Goal: Task Accomplishment & Management: Manage account settings

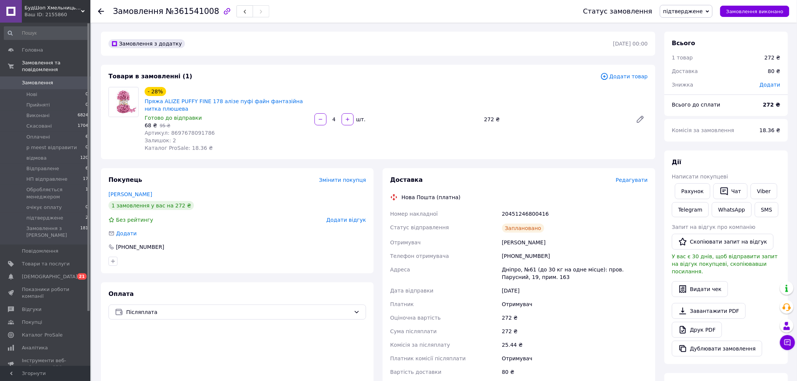
click at [703, 14] on span "підтверджене" at bounding box center [686, 11] width 53 height 13
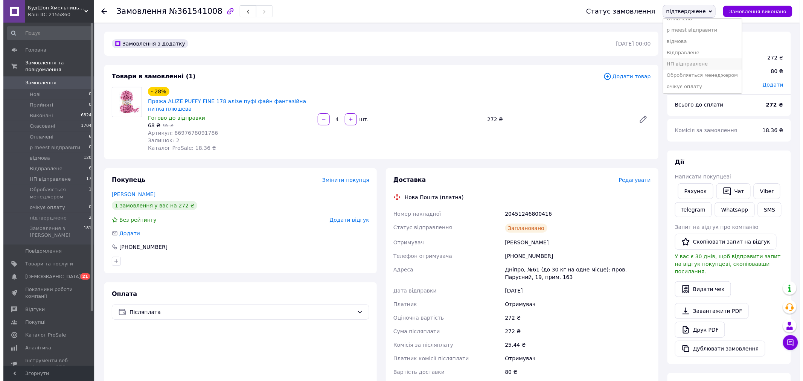
scroll to position [42, 0]
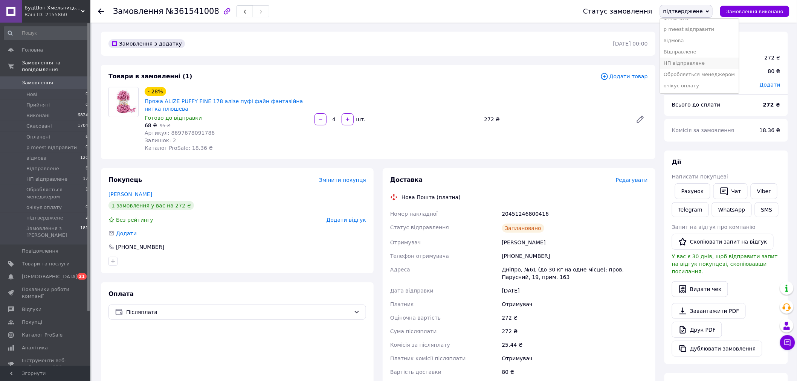
click at [711, 64] on li "НП відправлене" at bounding box center [699, 63] width 79 height 11
click at [64, 213] on li "підтверджене 2" at bounding box center [46, 218] width 93 height 11
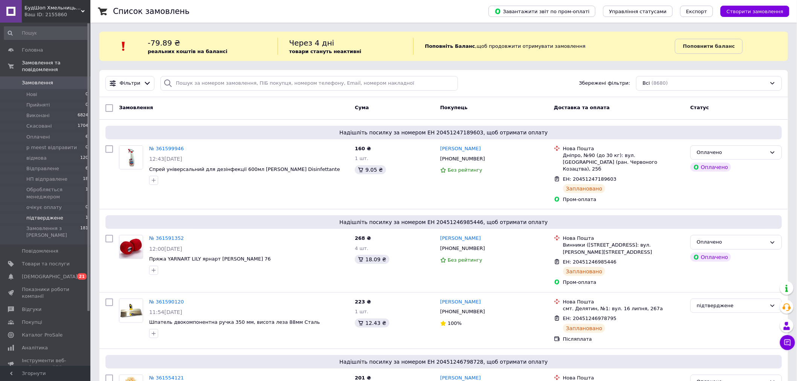
click at [68, 213] on li "підтверджене 1" at bounding box center [46, 218] width 93 height 11
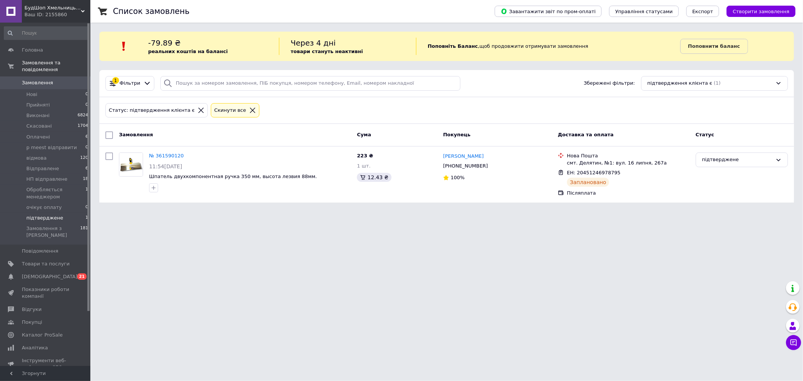
click at [658, 212] on html "БудШоп Хмельницький Ваш ID: 2155860 Сайт БудШоп Хмельницький Кабінет покупця Пе…" at bounding box center [401, 106] width 803 height 212
click at [227, 176] on span "Шпатель двухкомпонентная ручка 350 мм, высота лезвия 88мм." at bounding box center [233, 177] width 168 height 6
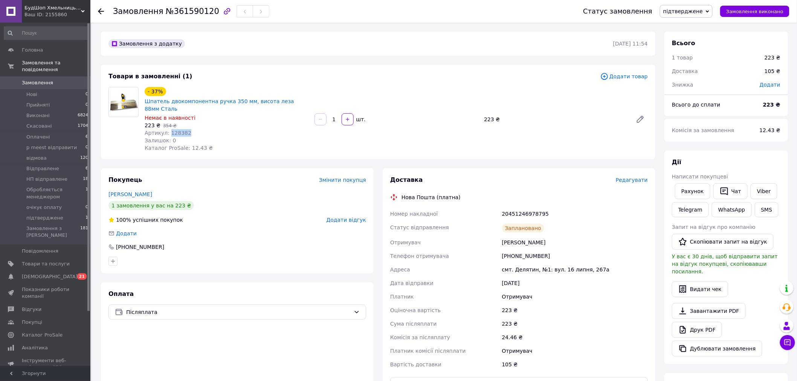
drag, startPoint x: 183, startPoint y: 123, endPoint x: 166, endPoint y: 124, distance: 16.6
click at [166, 130] on span "Артикул: 128382" at bounding box center [168, 133] width 47 height 6
click at [603, 137] on div "- 37% Шпатель двокомпонентна ручка 350 мм, висота леза 88мм Сталь Немає в наявн…" at bounding box center [396, 119] width 509 height 68
drag, startPoint x: 708, startPoint y: 6, endPoint x: 709, endPoint y: 22, distance: 15.5
click at [708, 6] on span "підтверджене" at bounding box center [686, 11] width 53 height 13
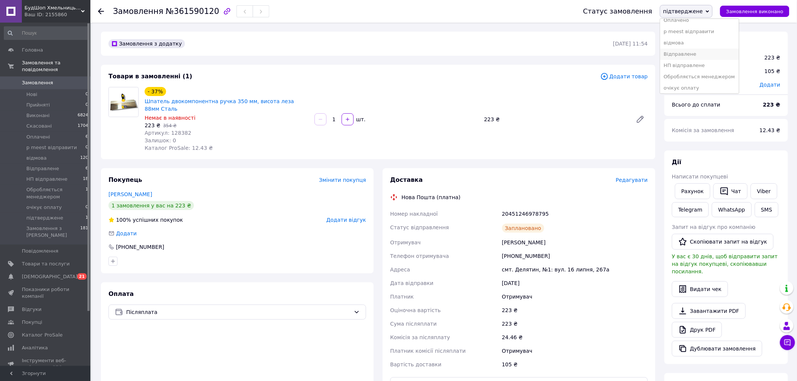
scroll to position [42, 0]
click at [712, 59] on li "НП відправлене" at bounding box center [699, 63] width 79 height 11
click at [78, 132] on li "Оплачені 6" at bounding box center [46, 137] width 93 height 11
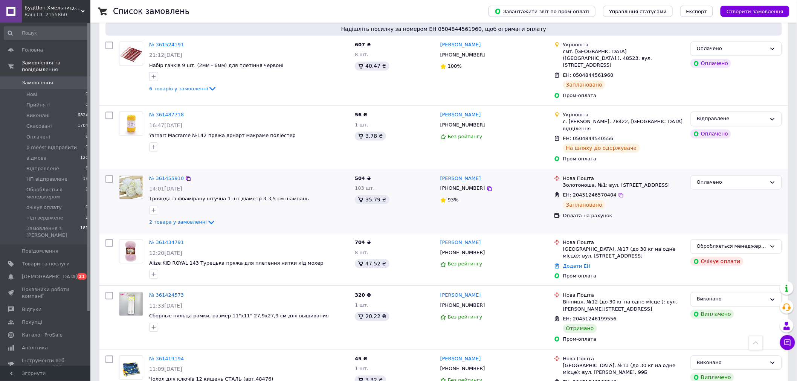
scroll to position [544, 0]
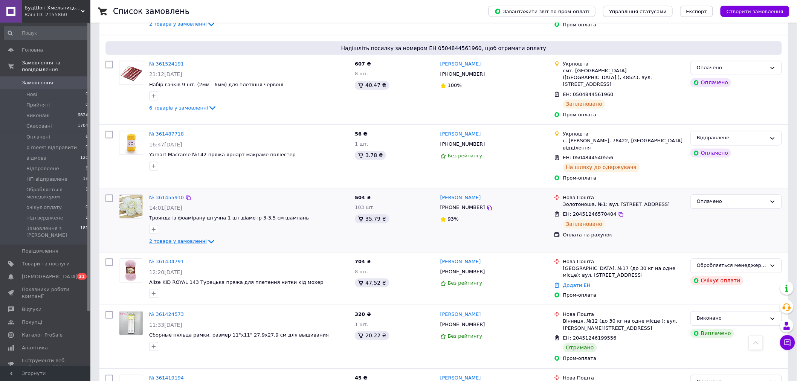
click at [192, 239] on span "2 товара у замовленні" at bounding box center [178, 242] width 58 height 6
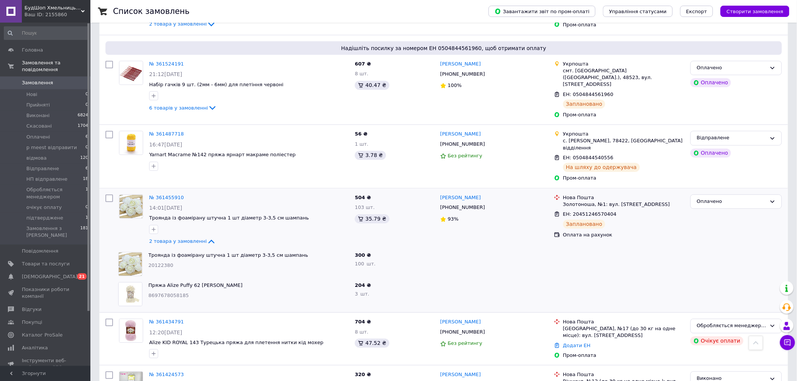
click at [740, 249] on div at bounding box center [736, 264] width 98 height 30
click at [185, 283] on link "Пряжа Alize Puffy 62 алізе пуффі плюшева" at bounding box center [195, 286] width 94 height 6
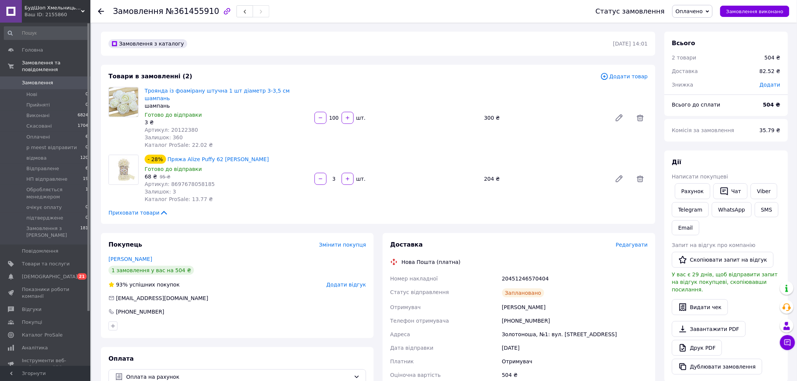
click at [604, 132] on div "Троянда із фоамірану штучна 1 шт діаметр 3-3,5 см шампань шампань Готово до від…" at bounding box center [396, 117] width 509 height 65
click at [696, 5] on span "Оплачено" at bounding box center [692, 11] width 40 height 13
click at [712, 54] on li "НП відправлене" at bounding box center [712, 52] width 79 height 11
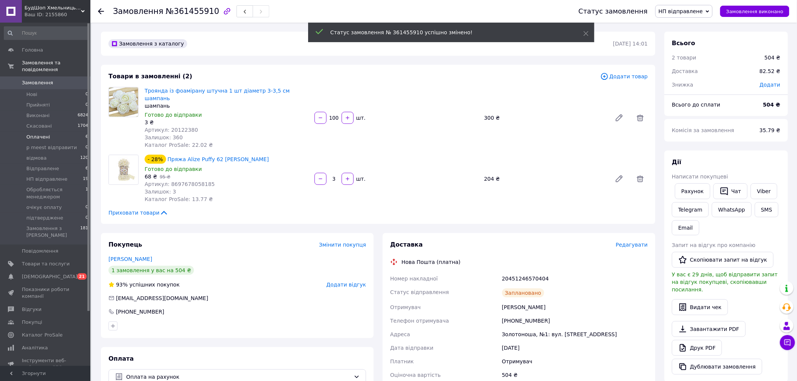
click at [45, 134] on span "Оплачені" at bounding box center [38, 137] width 24 height 7
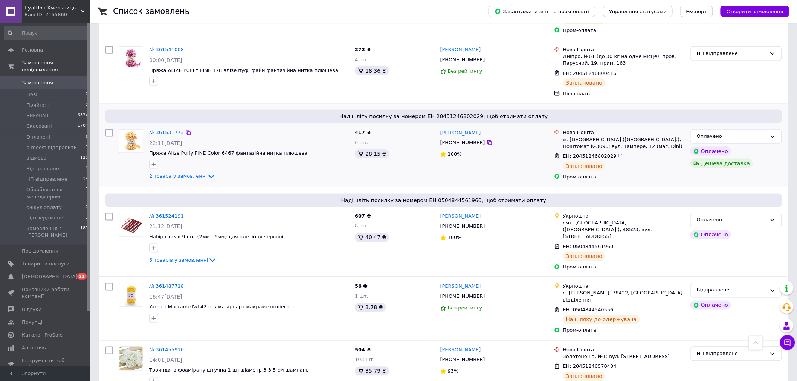
scroll to position [377, 0]
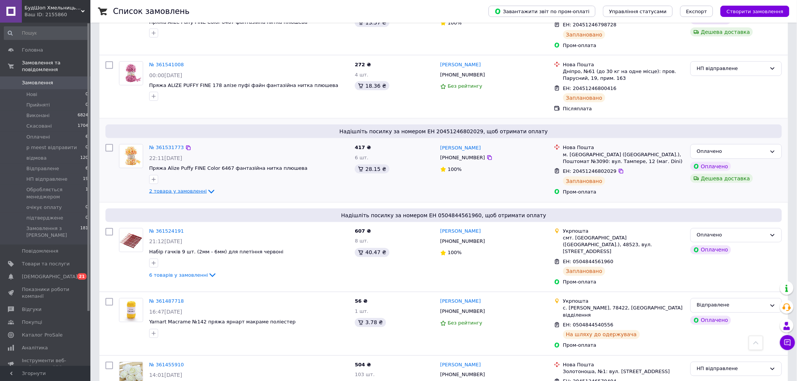
click at [208, 190] on icon at bounding box center [211, 192] width 6 height 4
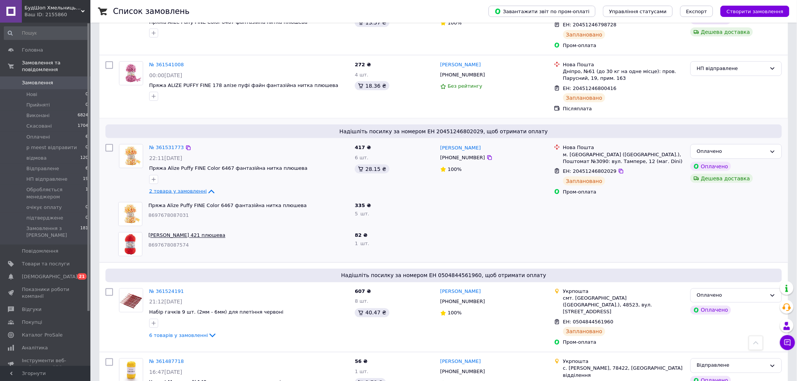
click at [185, 233] on link "Пряжа Alize VELLUTO 421 плюшева" at bounding box center [186, 236] width 77 height 6
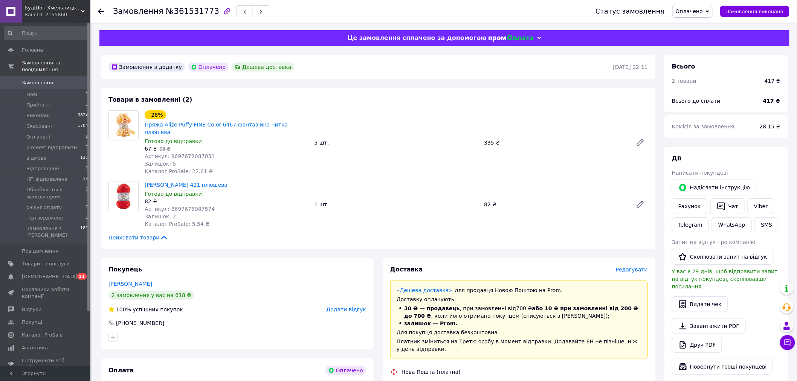
click at [622, 116] on div "- 28% Пряжа Alize Puffy FINE Color 6467 фантазійна нитка плюшева Готово до відп…" at bounding box center [396, 143] width 509 height 68
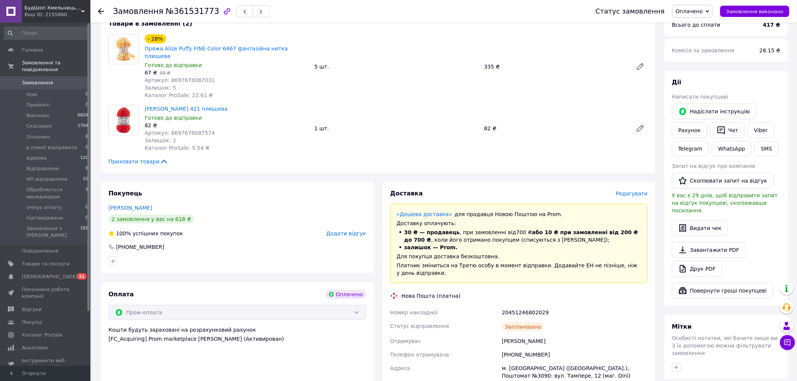
scroll to position [84, 0]
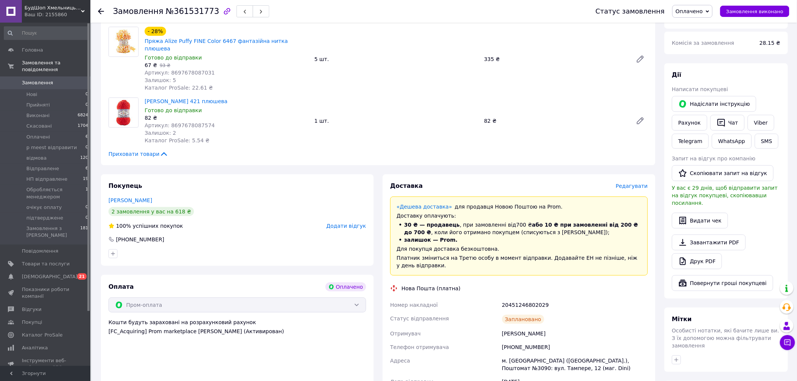
click at [712, 4] on div "Статус замовлення Оплачено Прийнято Виконано Скасовано p meest відправити відмо…" at bounding box center [684, 11] width 209 height 23
click at [710, 8] on span "Оплачено" at bounding box center [692, 11] width 40 height 13
click at [718, 50] on li "НП відправлене" at bounding box center [712, 51] width 79 height 11
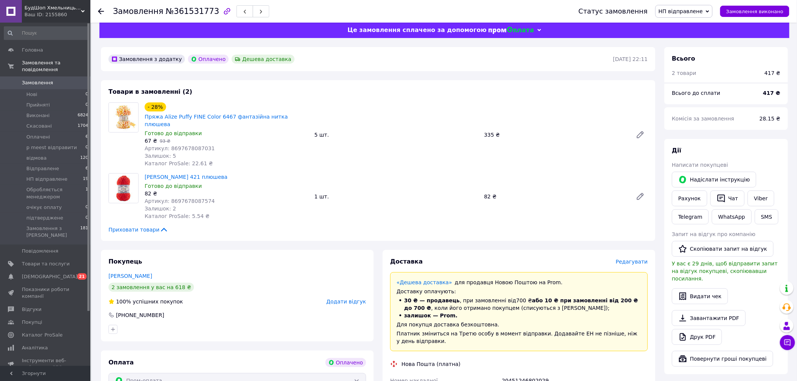
scroll to position [0, 0]
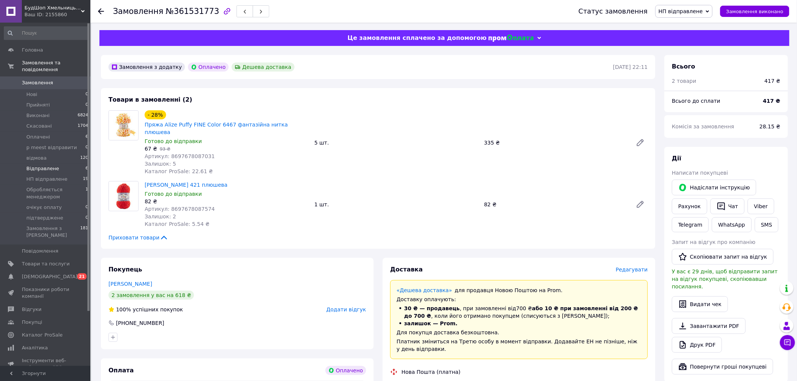
click at [66, 163] on li "Відправлене 6" at bounding box center [46, 168] width 93 height 11
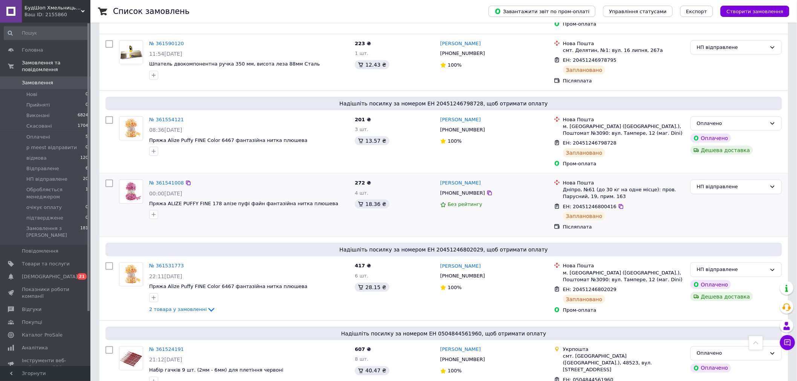
scroll to position [251, 0]
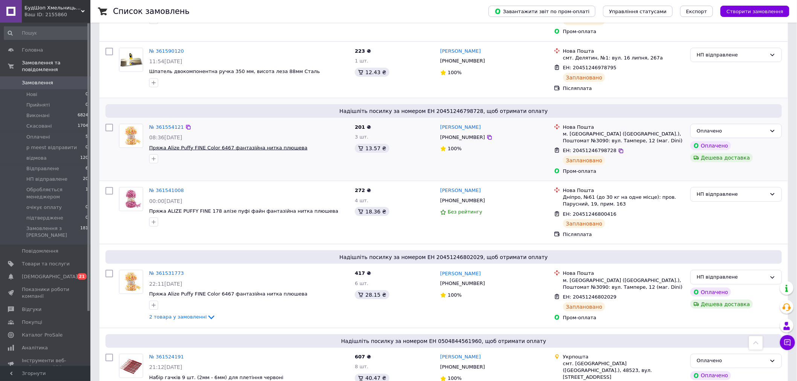
click at [252, 145] on span "Пряжа Alize Puffy FINE Color 6467 фантазійна нитка плюшева" at bounding box center [228, 148] width 158 height 6
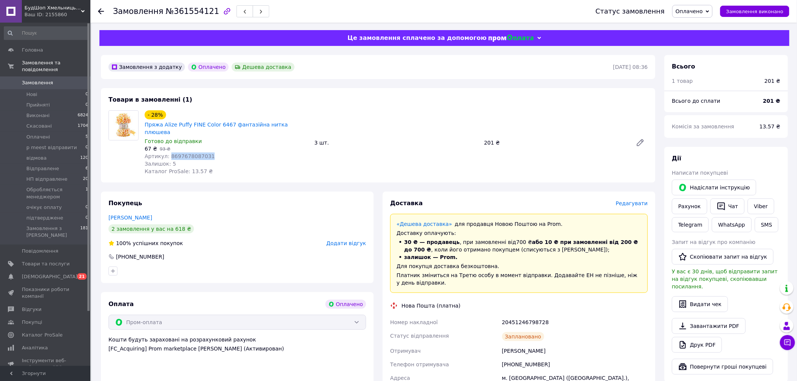
drag, startPoint x: 205, startPoint y: 148, endPoint x: 166, endPoint y: 148, distance: 38.4
click at [166, 153] on div "Артикул: 8697678087031" at bounding box center [227, 157] width 164 height 8
copy span "8697678087031"
drag, startPoint x: 615, startPoint y: 100, endPoint x: 592, endPoint y: 87, distance: 27.0
click at [616, 97] on div "Товари в замовленні (1) - 28% Пряжа Alize Puffy FINE Color 6467 фантазійна нитк…" at bounding box center [378, 135] width 554 height 95
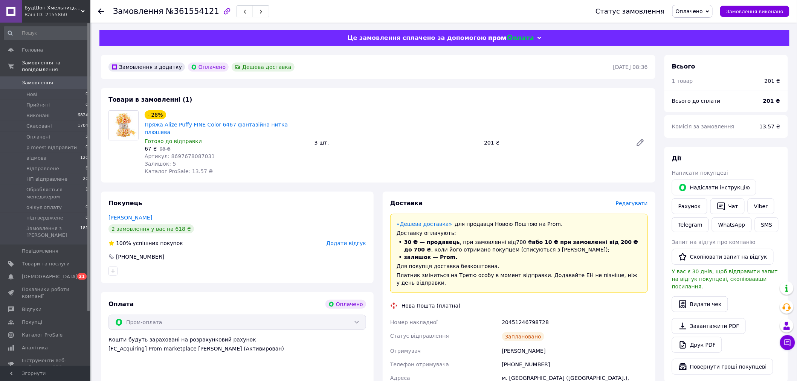
click at [614, 118] on div "- 28% Пряжа Alize Puffy FINE Color 6467 фантазійна нитка плюшева Готово до відп…" at bounding box center [396, 143] width 509 height 68
click at [703, 10] on span "Оплачено" at bounding box center [689, 11] width 27 height 6
click at [719, 53] on li "НП відправлене" at bounding box center [712, 52] width 79 height 11
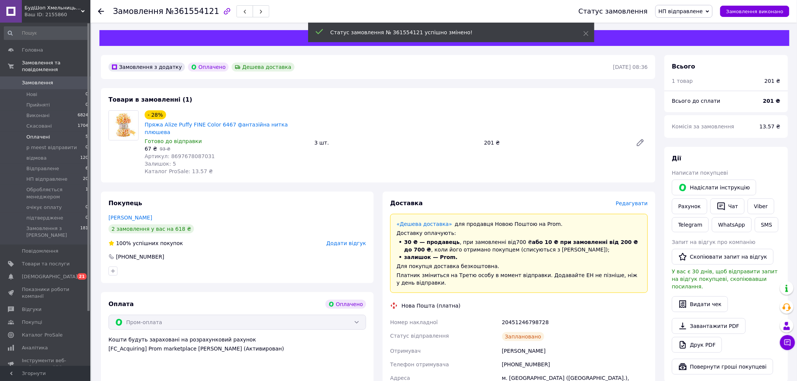
click at [75, 132] on li "Оплачені 5" at bounding box center [46, 137] width 93 height 11
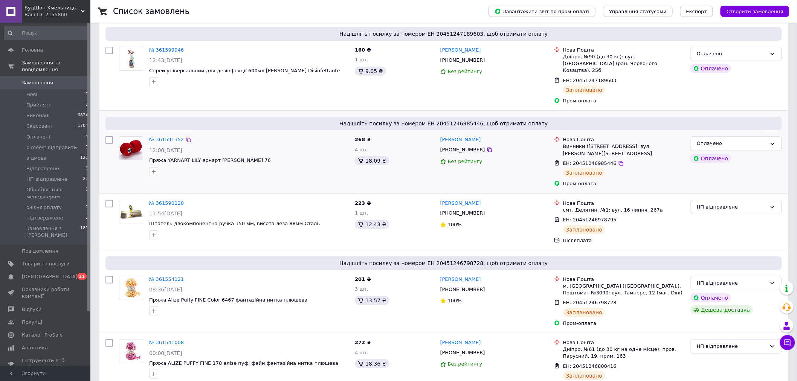
scroll to position [84, 0]
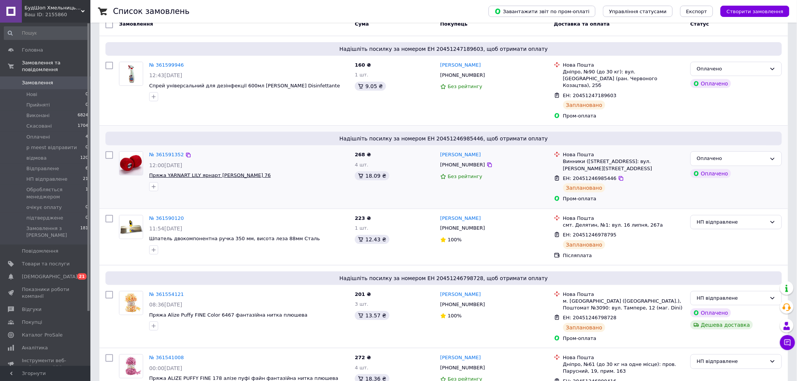
click at [206, 172] on span "Пряжа YARNART LILY ярнарт лілі 76" at bounding box center [210, 175] width 122 height 6
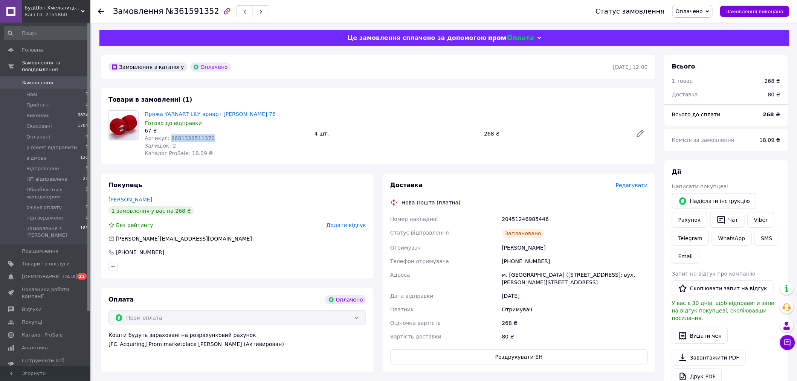
drag, startPoint x: 202, startPoint y: 140, endPoint x: 168, endPoint y: 139, distance: 34.7
click at [168, 139] on span "Артикул: 8681338511370" at bounding box center [180, 138] width 70 height 6
click at [625, 90] on div "Товари в замовленні (1) Пряжа YARNART LILY ярнарт лілі 76 Готово до відправки 6…" at bounding box center [378, 126] width 554 height 76
drag, startPoint x: 205, startPoint y: 139, endPoint x: 166, endPoint y: 140, distance: 38.8
click at [166, 140] on div "Артикул: 8681338511370" at bounding box center [227, 138] width 164 height 8
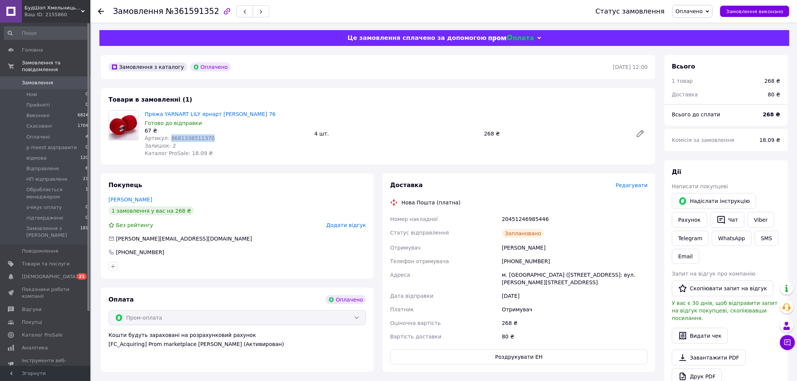
copy span "8681338511370"
click at [622, 218] on div "20451246985446" at bounding box center [574, 219] width 149 height 14
click at [701, 12] on span "Оплачено" at bounding box center [689, 11] width 27 height 6
click at [711, 50] on li "НП відправлене" at bounding box center [712, 51] width 79 height 11
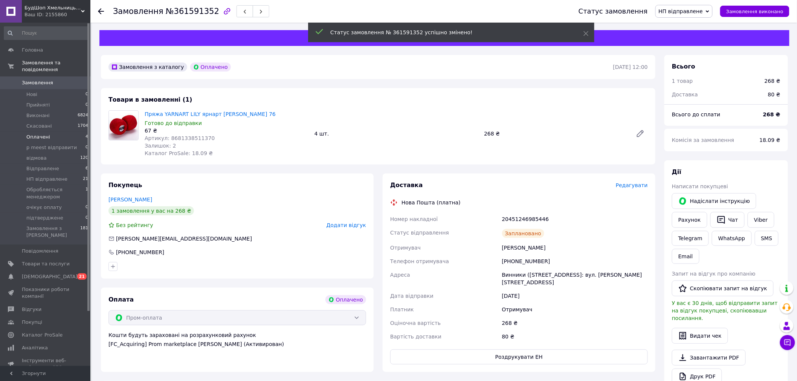
click at [56, 134] on li "Оплачені 4" at bounding box center [46, 137] width 93 height 11
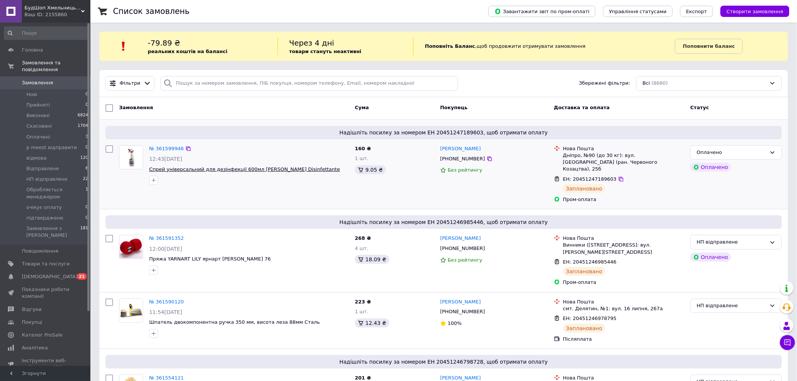
click at [181, 172] on span "Спрей універсальний для дезінфекції 600мл Chante Clair Disinfettante" at bounding box center [244, 169] width 191 height 6
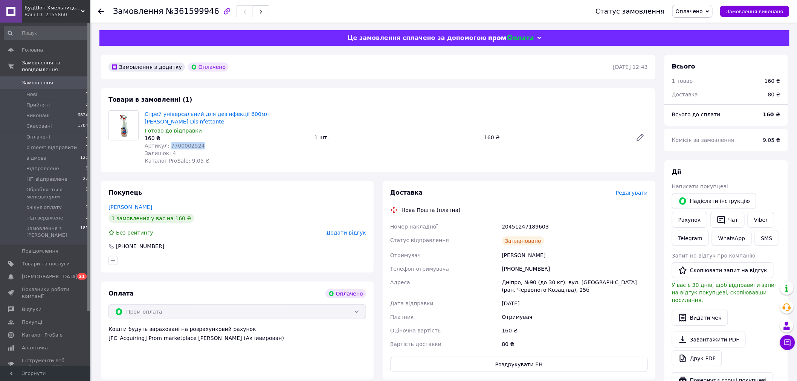
drag, startPoint x: 194, startPoint y: 145, endPoint x: 168, endPoint y: 146, distance: 26.0
click at [168, 146] on span "Артикул: 7700002524" at bounding box center [175, 146] width 60 height 6
copy span "7700002524"
click at [612, 137] on div "160 ₴" at bounding box center [555, 137] width 149 height 11
click at [703, 9] on span "Оплачено" at bounding box center [689, 11] width 27 height 6
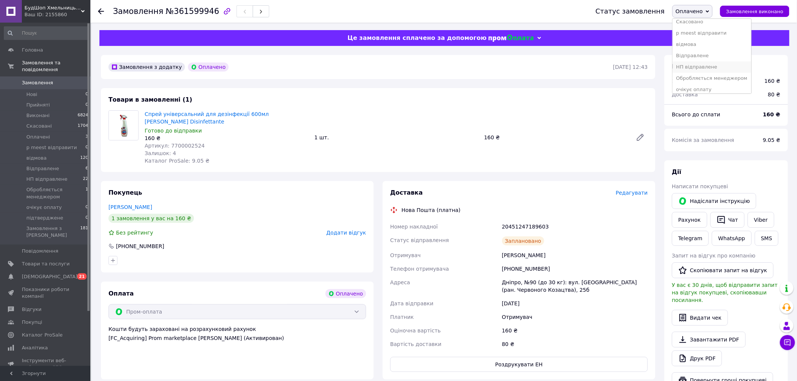
scroll to position [42, 0]
click at [724, 53] on li "НП відправлене" at bounding box center [712, 52] width 79 height 11
click at [73, 133] on li "Оплачені 3" at bounding box center [46, 137] width 93 height 11
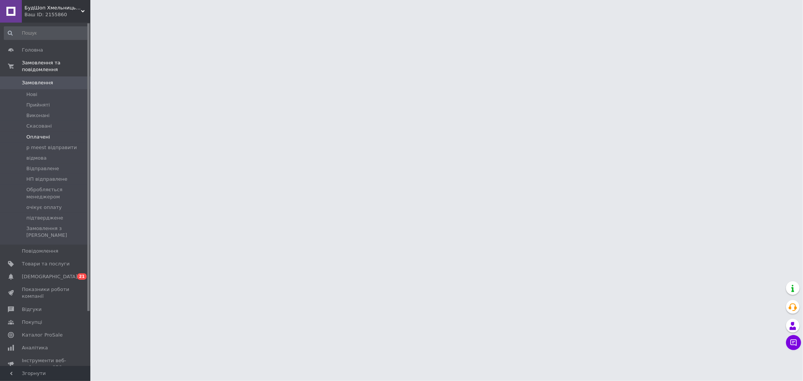
drag, startPoint x: 0, startPoint y: 0, endPoint x: 65, endPoint y: 131, distance: 146.2
click at [65, 132] on li "Оплачені" at bounding box center [46, 137] width 93 height 11
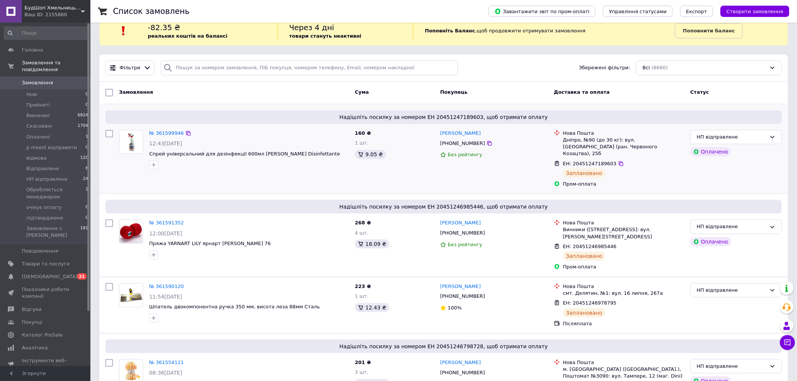
scroll to position [42, 0]
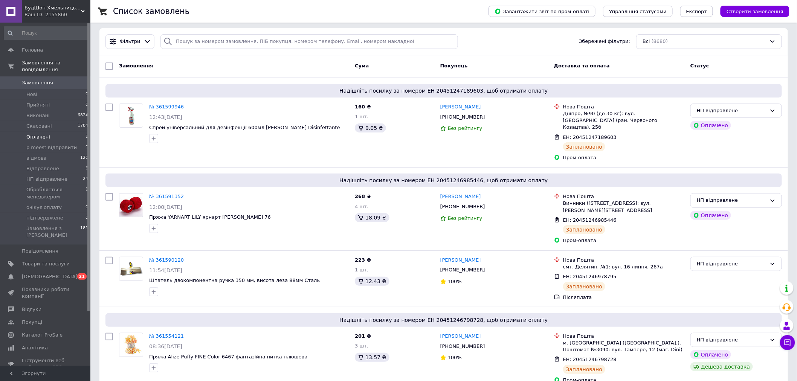
click at [59, 132] on li "Оплачені 1" at bounding box center [46, 137] width 93 height 11
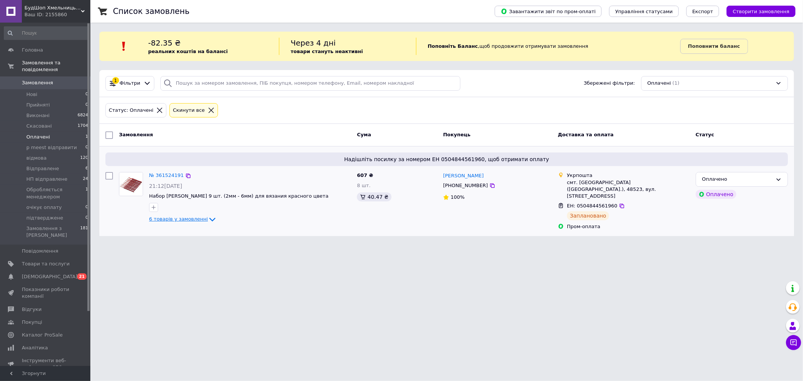
click at [196, 221] on span "6 товарів у замовленні" at bounding box center [178, 219] width 59 height 6
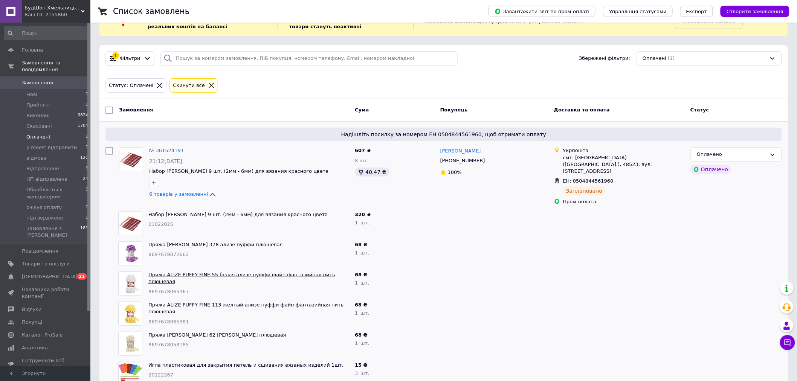
scroll to position [39, 0]
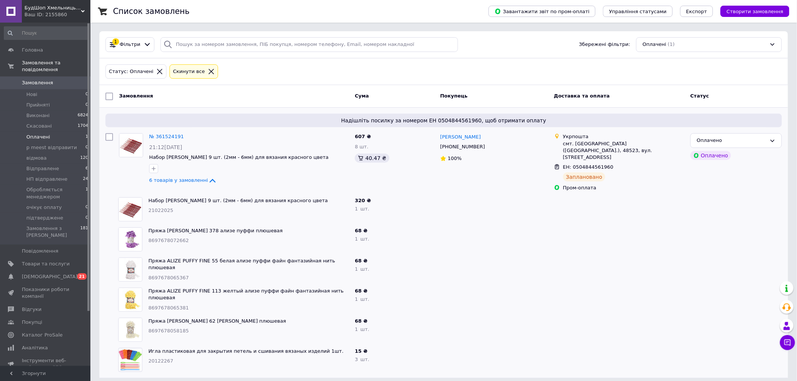
click at [135, 201] on img at bounding box center [130, 209] width 23 height 23
click at [169, 198] on link "Набор [PERSON_NAME] 9 шт. (2мм - 6мм) для вязания красного цвета" at bounding box center [238, 201] width 180 height 6
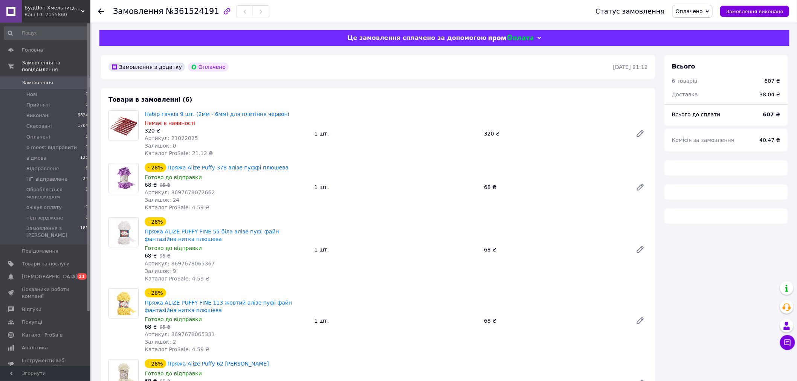
click at [122, 127] on img at bounding box center [123, 125] width 29 height 29
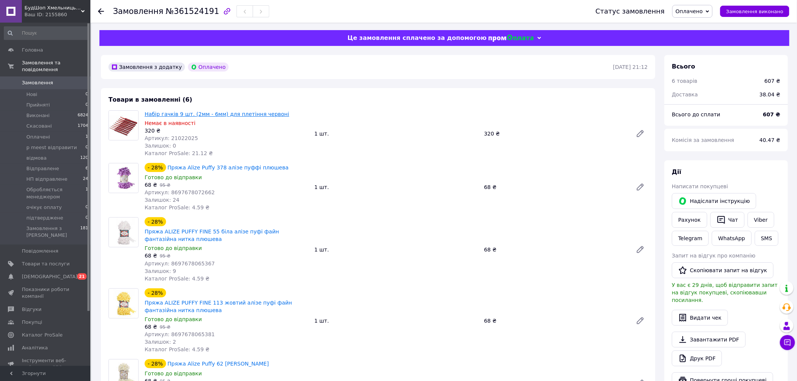
click at [172, 114] on link "Набір гачків 9 шт. (2мм - 6мм) для плетіння червоні" at bounding box center [217, 114] width 145 height 6
click at [66, 186] on span "Обробляється менеджером" at bounding box center [55, 193] width 59 height 14
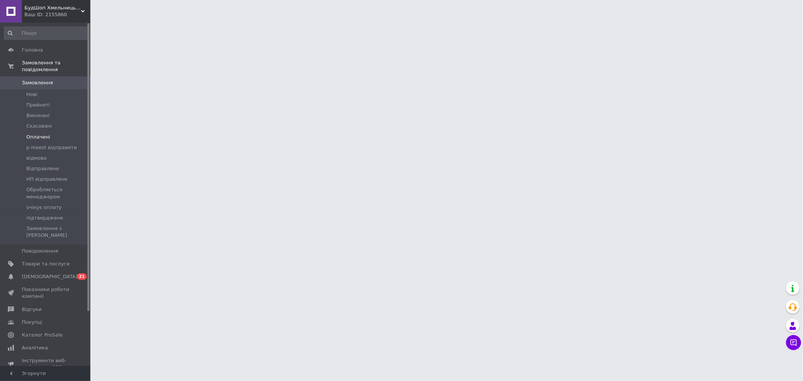
drag, startPoint x: 0, startPoint y: 0, endPoint x: 62, endPoint y: 134, distance: 147.4
click at [62, 134] on li "Оплачені" at bounding box center [46, 137] width 93 height 11
click at [62, 133] on li "Оплачені" at bounding box center [46, 137] width 93 height 11
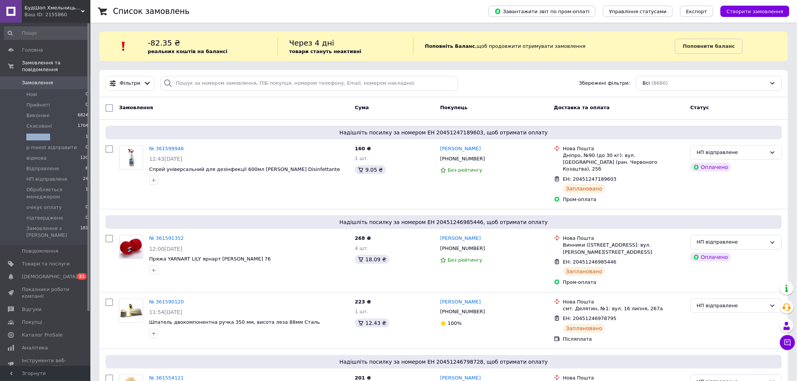
click at [49, 270] on link "Сповіщення 0 21" at bounding box center [46, 276] width 93 height 13
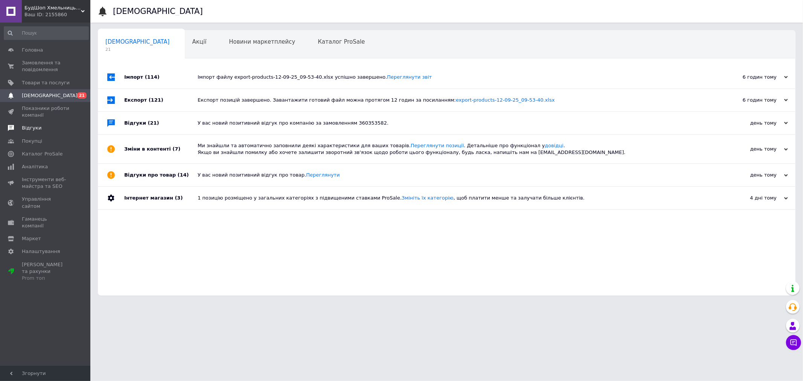
click at [47, 122] on link "Відгуки" at bounding box center [46, 128] width 93 height 13
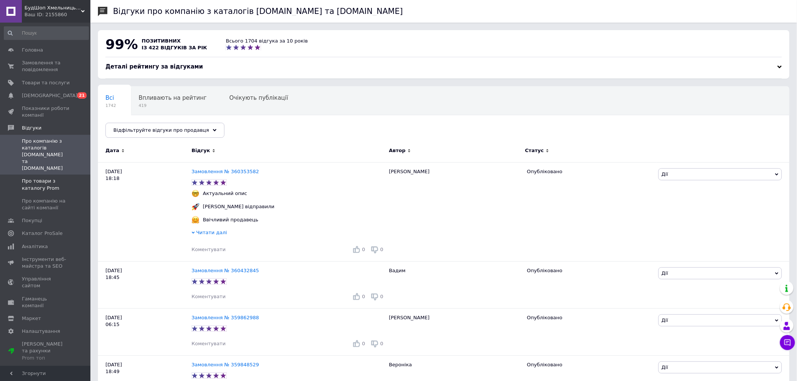
click at [59, 178] on span "Про товари з каталогу Prom" at bounding box center [46, 185] width 48 height 14
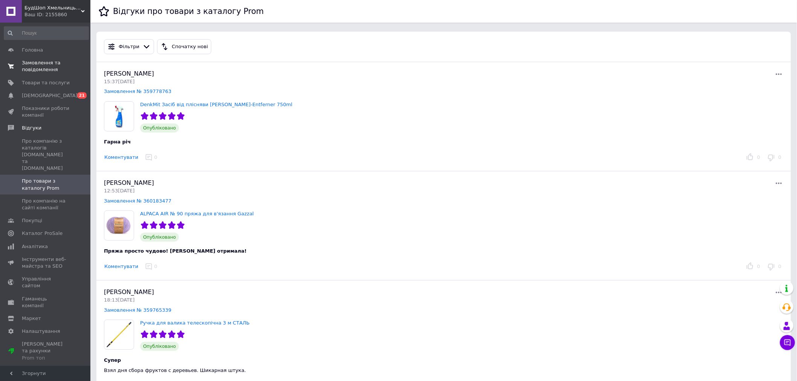
click at [48, 69] on span "Замовлення та повідомлення" at bounding box center [46, 66] width 48 height 14
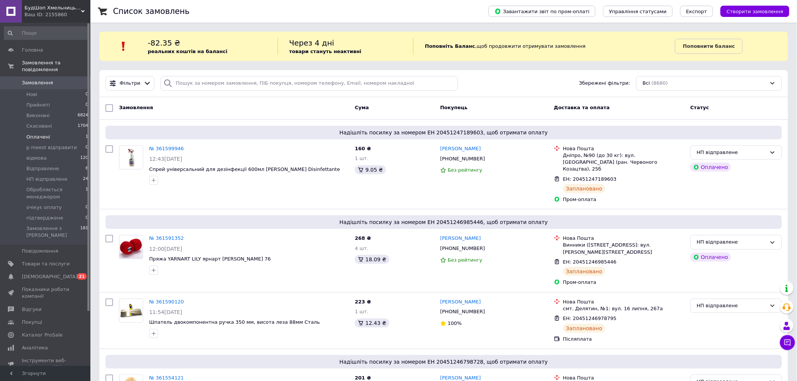
click at [59, 132] on li "Оплачені 1" at bounding box center [46, 137] width 93 height 11
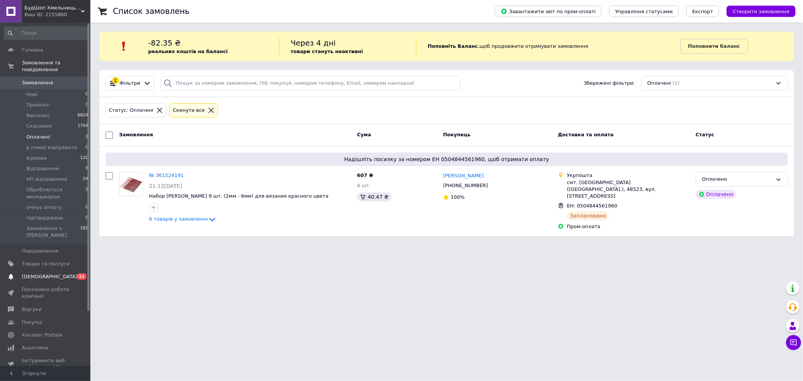
click at [55, 270] on link "Сповіщення 0 21" at bounding box center [46, 276] width 93 height 13
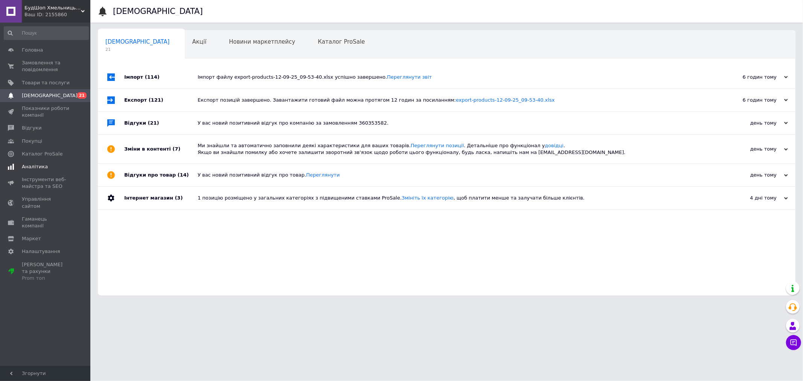
click at [55, 171] on link "Аналітика" at bounding box center [46, 166] width 93 height 13
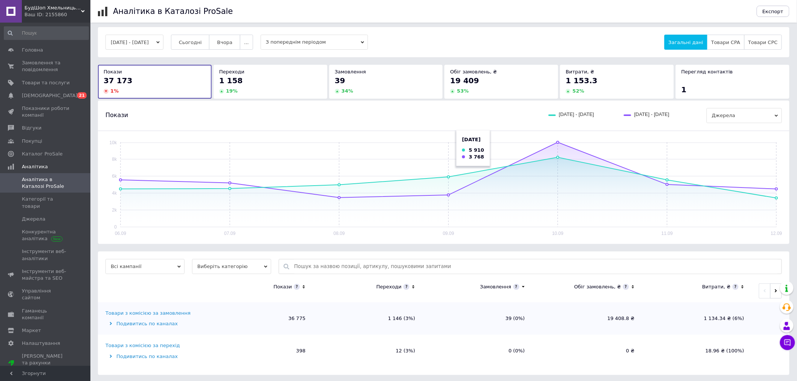
scroll to position [5, 0]
drag, startPoint x: 50, startPoint y: 9, endPoint x: 58, endPoint y: 28, distance: 21.1
click at [50, 9] on span "БудШоп Хмельницький" at bounding box center [52, 8] width 56 height 7
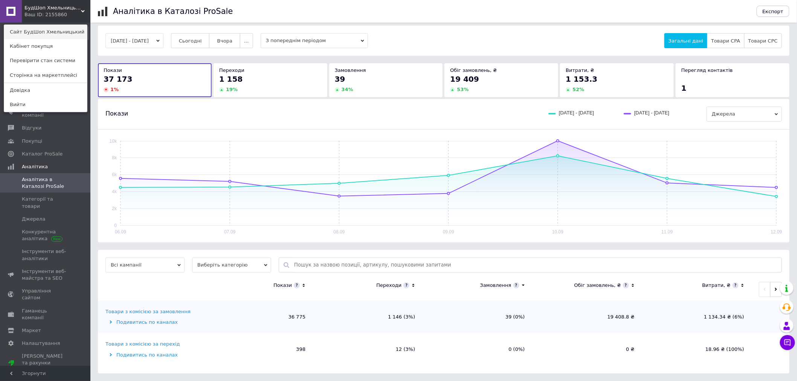
click at [72, 32] on link "Сайт БудШоп Хмельницький" at bounding box center [45, 32] width 83 height 14
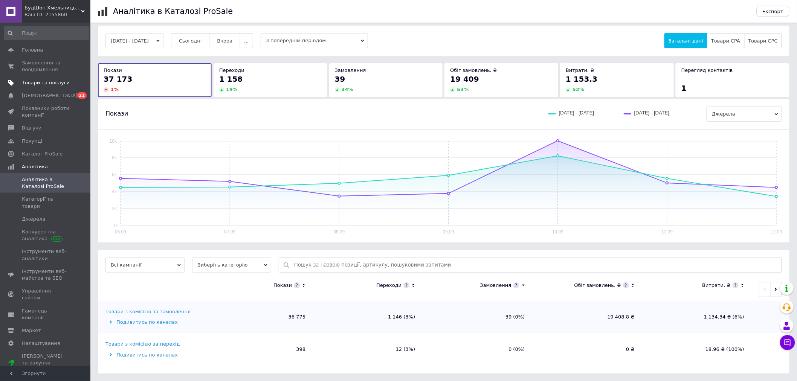
click at [59, 84] on span "Товари та послуги" at bounding box center [46, 82] width 48 height 7
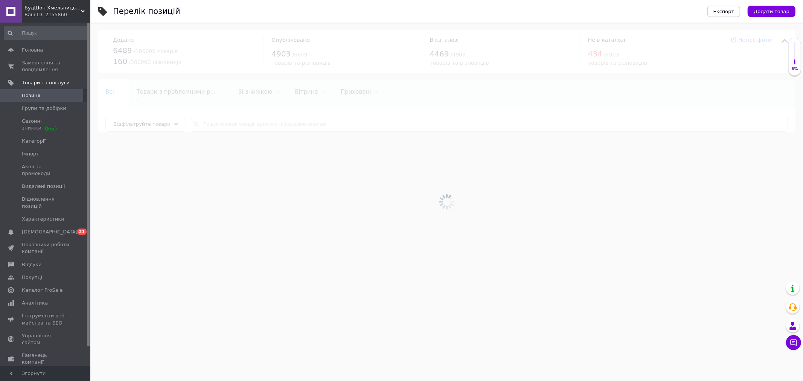
click at [731, 13] on span "Експорт" at bounding box center [724, 12] width 21 height 6
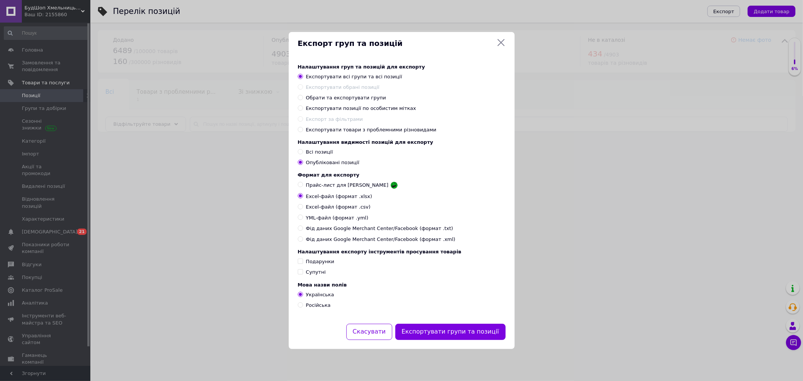
click at [360, 95] on span "Обрати та експортувати групи" at bounding box center [346, 98] width 80 height 6
click at [303, 95] on input "Обрати та експортувати групи" at bounding box center [300, 97] width 5 height 5
radio input "true"
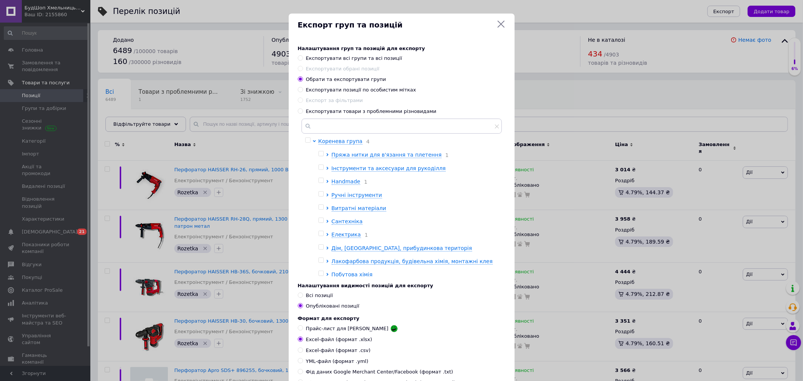
click at [320, 209] on input "checkbox" at bounding box center [321, 207] width 5 height 5
checkbox input "true"
click at [319, 197] on input "checkbox" at bounding box center [321, 194] width 5 height 5
checkbox input "true"
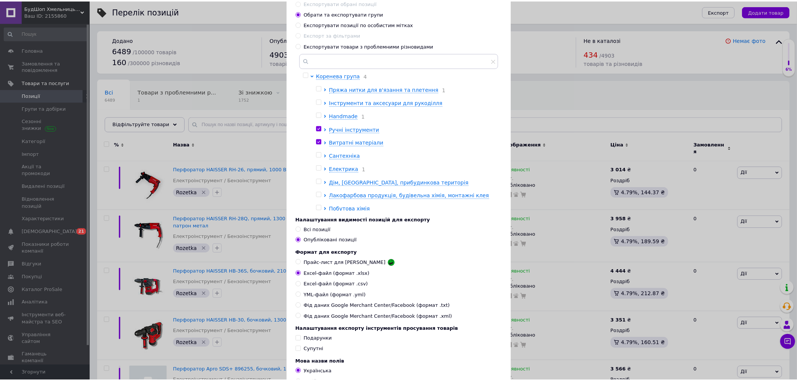
scroll to position [134, 0]
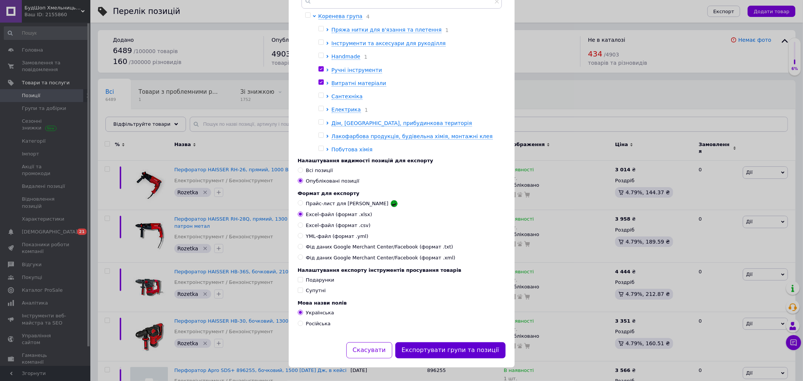
click at [462, 348] on button "Експортувати групи та позиції" at bounding box center [450, 350] width 110 height 16
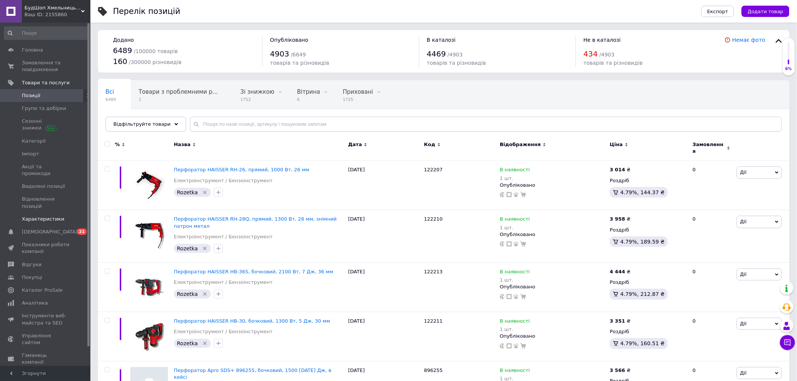
click at [67, 213] on link "Характеристики" at bounding box center [46, 219] width 93 height 13
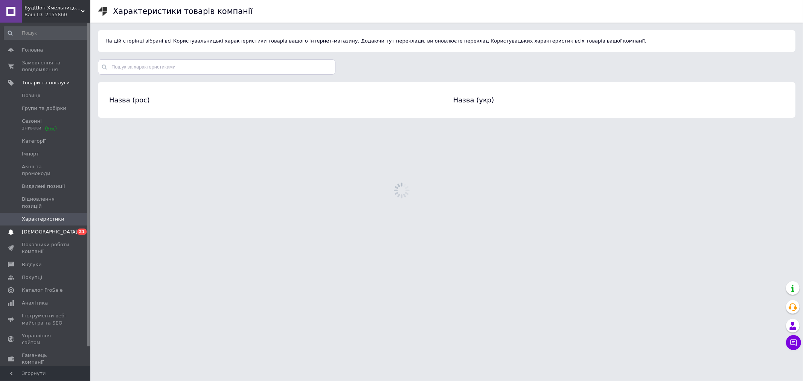
click at [61, 229] on span "[DEMOGRAPHIC_DATA]" at bounding box center [46, 232] width 48 height 7
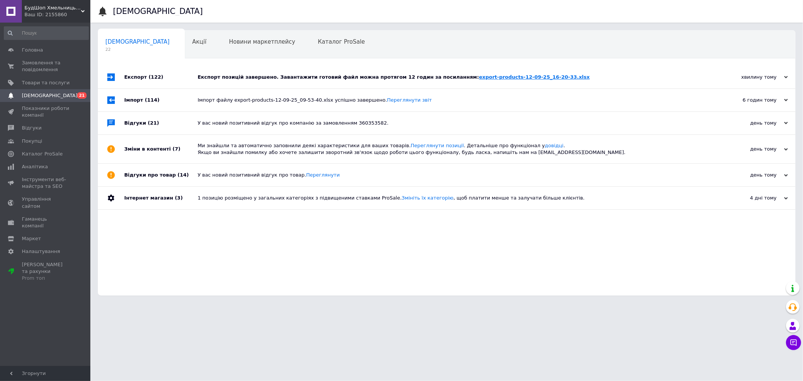
click at [479, 77] on link "export-products-12-09-25_16-20-33.xlsx" at bounding box center [534, 77] width 111 height 6
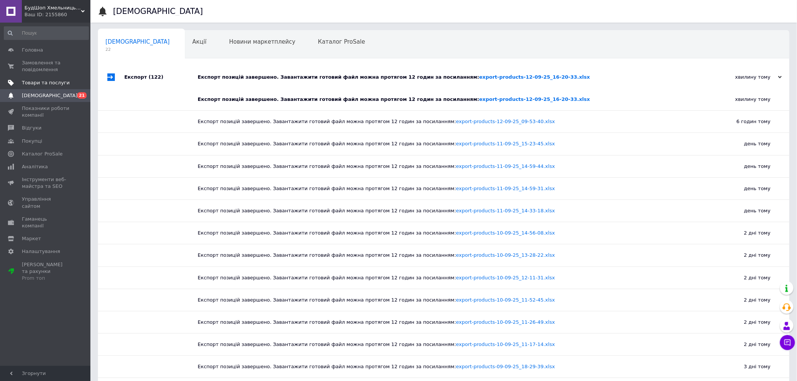
click at [55, 87] on link "Товари та послуги" at bounding box center [46, 82] width 93 height 13
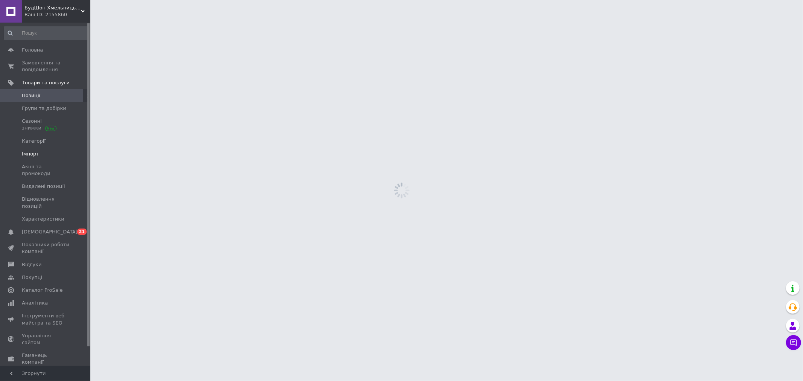
click at [39, 155] on span "Імпорт" at bounding box center [46, 154] width 48 height 7
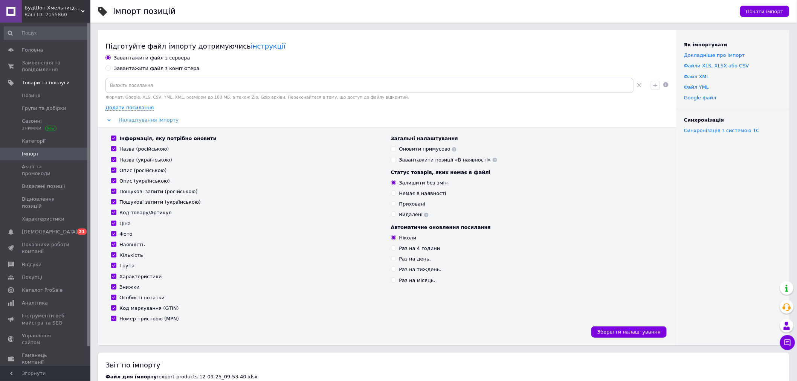
click at [167, 68] on div "Завантажити файл з комп'ютера" at bounding box center [157, 68] width 86 height 7
click at [110, 68] on input "Завантажити файл з комп'ютера" at bounding box center [107, 68] width 5 height 5
radio input "true"
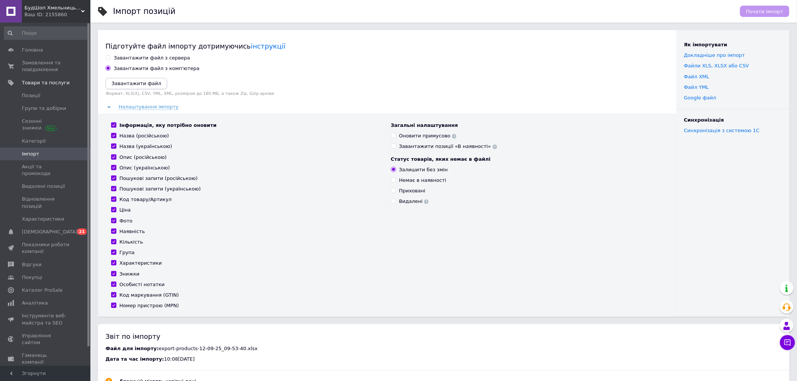
click at [142, 81] on icon "Завантажити файл" at bounding box center [136, 84] width 50 height 6
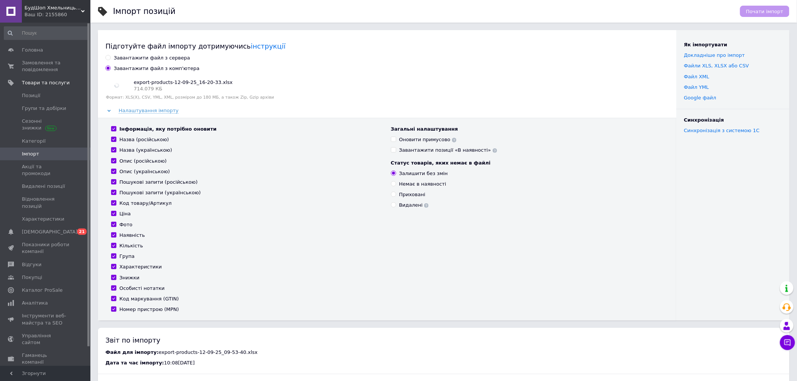
click at [178, 130] on div "Інформація, яку потрібно оновити" at bounding box center [167, 129] width 97 height 7
click at [116, 130] on input "Інформація, яку потрібно оновити" at bounding box center [113, 128] width 5 height 5
checkbox input "false"
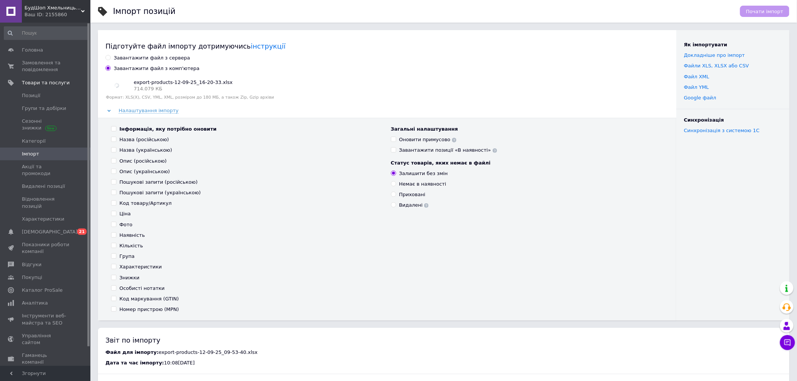
checkbox input "false"
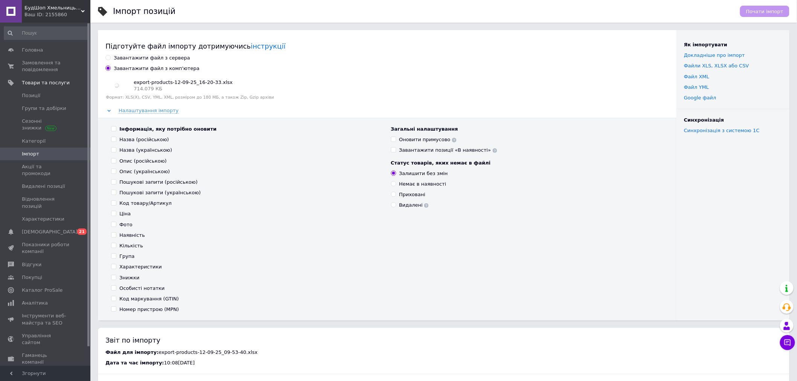
checkbox input "false"
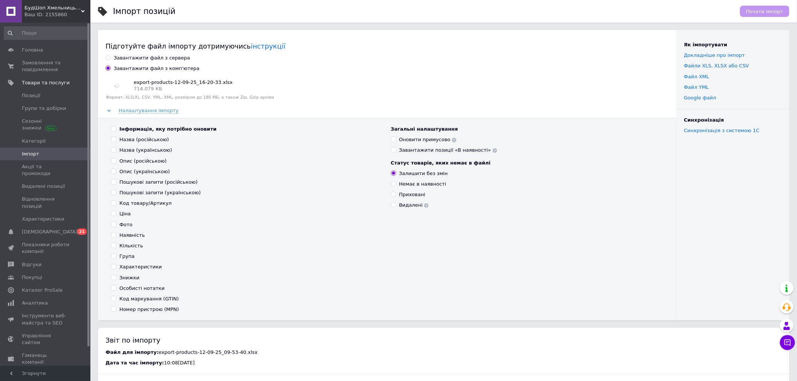
checkbox input "false"
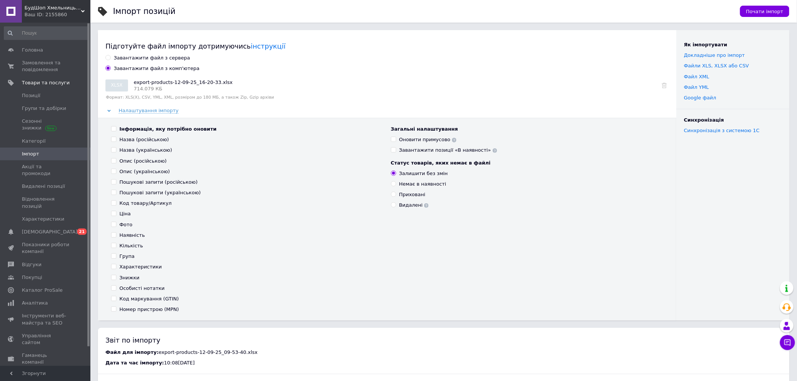
click at [133, 238] on div "Наявність" at bounding box center [132, 235] width 26 height 7
click at [116, 237] on input "Наявність" at bounding box center [113, 234] width 5 height 5
checkbox input "true"
click at [128, 250] on div "Інформація, яку потрібно оновити Назва (російською) Назва (українською) Опис (р…" at bounding box center [247, 219] width 280 height 187
click at [132, 248] on div "Кількість" at bounding box center [131, 246] width 24 height 7
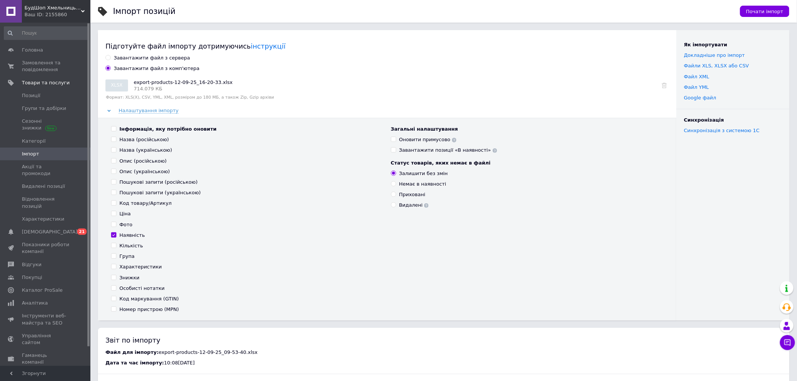
click at [116, 248] on input "Кількість" at bounding box center [113, 245] width 5 height 5
checkbox input "true"
click at [128, 277] on div "Знижки" at bounding box center [129, 278] width 20 height 7
click at [116, 277] on input "Знижки" at bounding box center [113, 277] width 5 height 5
checkbox input "true"
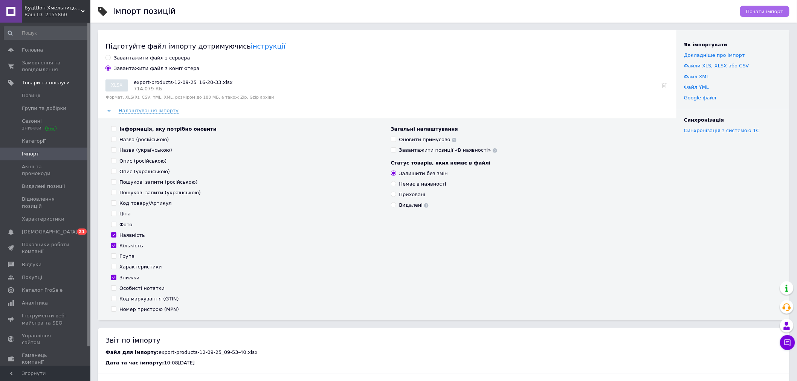
click at [767, 9] on span "Почати імпорт" at bounding box center [764, 12] width 37 height 6
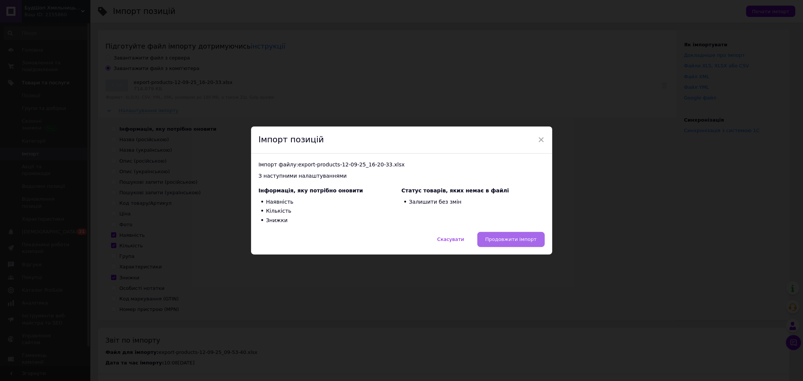
click at [520, 239] on span "Продовжити імпорт" at bounding box center [511, 239] width 52 height 6
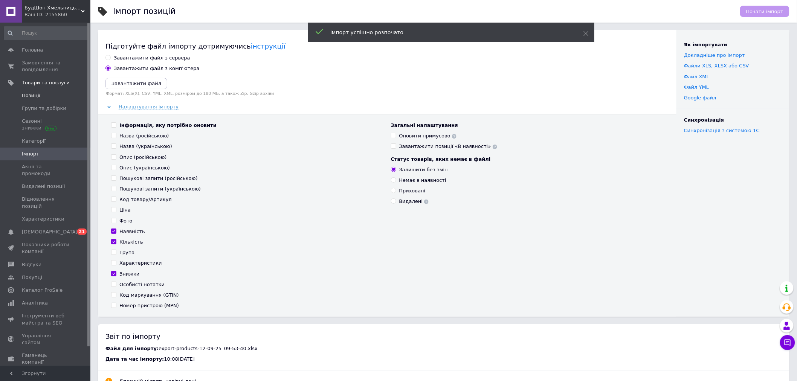
click at [51, 99] on link "Позиції" at bounding box center [46, 95] width 93 height 13
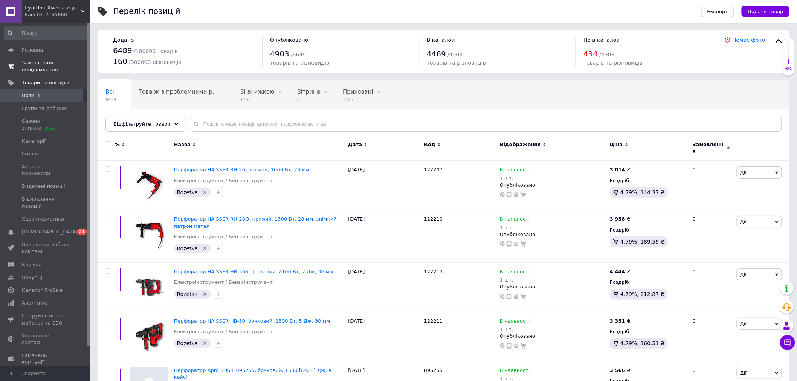
click at [41, 64] on span "Замовлення та повідомлення" at bounding box center [46, 66] width 48 height 14
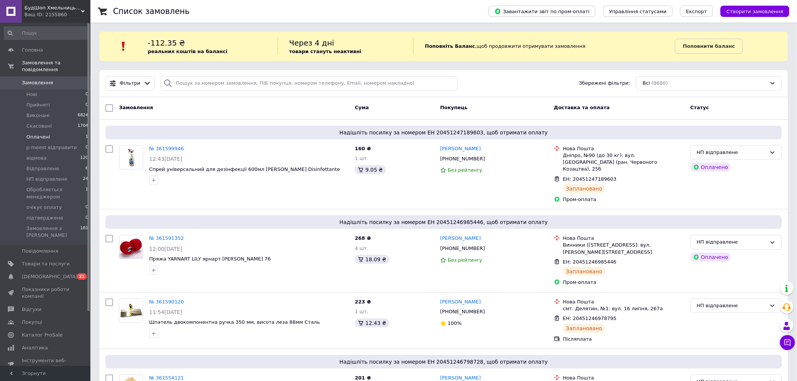
click at [82, 132] on li "Оплачені 1" at bounding box center [46, 137] width 93 height 11
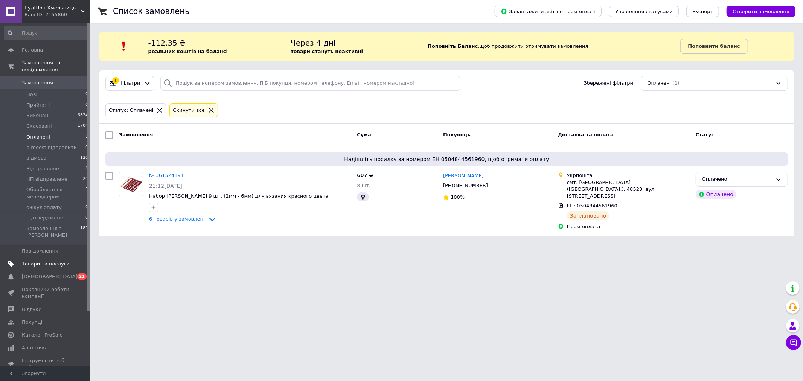
click at [59, 261] on span "Товари та послуги" at bounding box center [46, 264] width 48 height 7
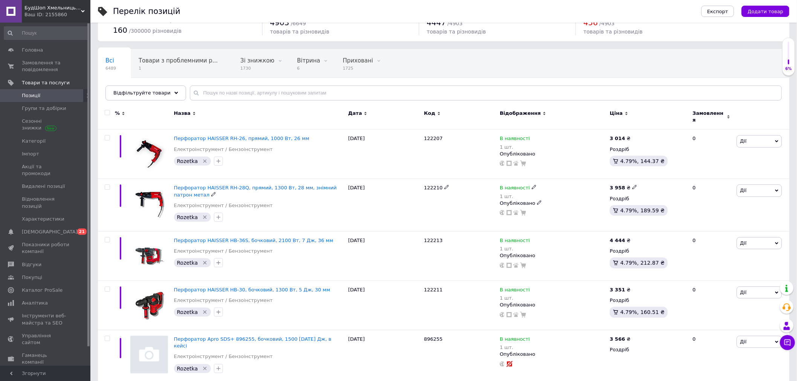
scroll to position [167, 0]
